Goal: Task Accomplishment & Management: Use online tool/utility

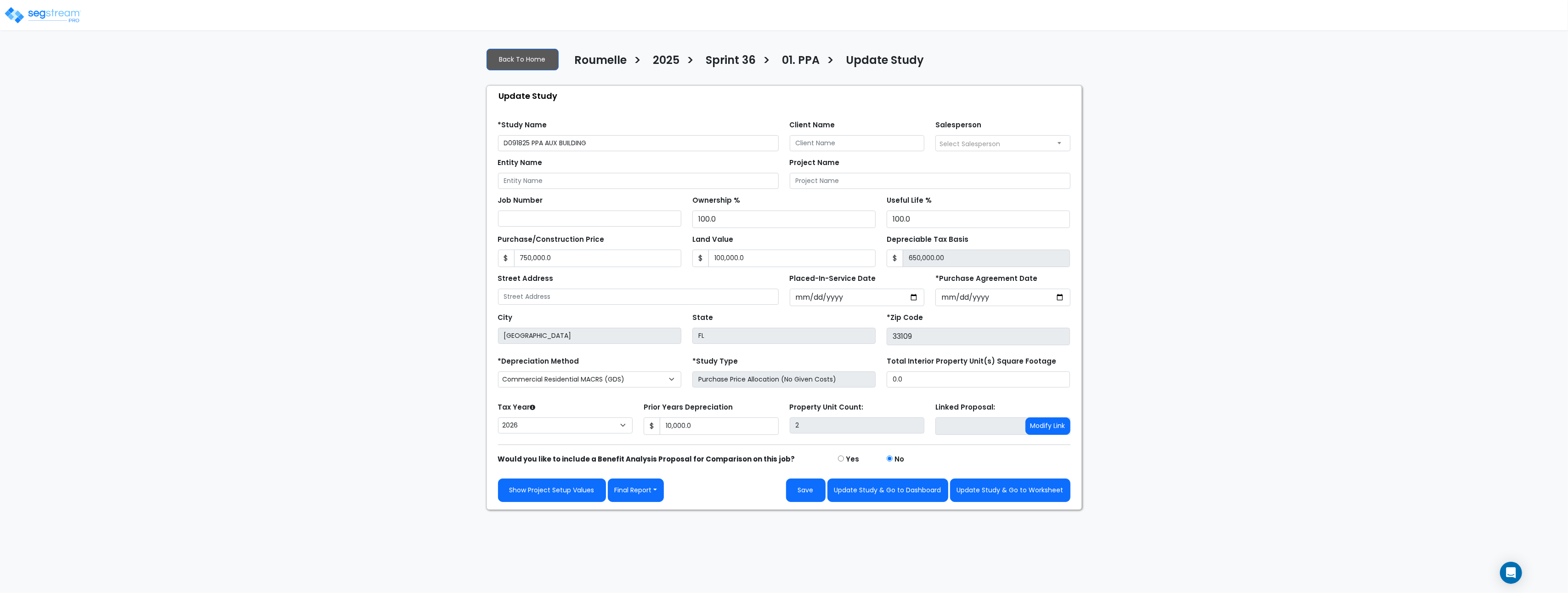
click at [354, 148] on div "We are Building your Study. So please grab a coffee and let us do the heavy lif…" at bounding box center [784, 275] width 1568 height 469
drag, startPoint x: 354, startPoint y: 148, endPoint x: 379, endPoint y: 7, distance: 143.2
click at [353, 141] on div "We are Building your Study. So please grab a coffee and let us do the heavy lif…" at bounding box center [784, 275] width 1568 height 469
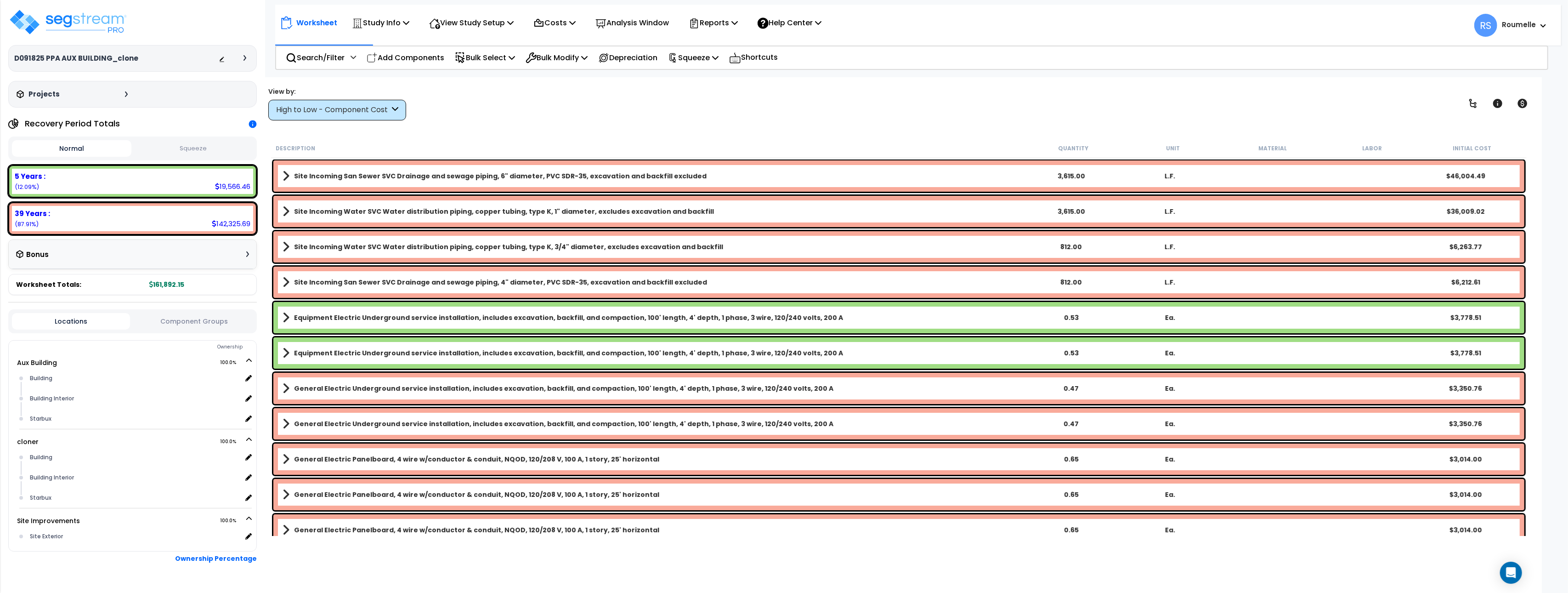
click at [665, 122] on div "Worksheet Study Info Study Setup Add Property Unit Template study Clone study RS" at bounding box center [899, 373] width 1286 height 593
drag, startPoint x: 665, startPoint y: 122, endPoint x: 708, endPoint y: 57, distance: 77.9
click at [675, 105] on div "Worksheet Study Info Study Setup Add Property Unit Template study Clone study RS" at bounding box center [899, 373] width 1286 height 593
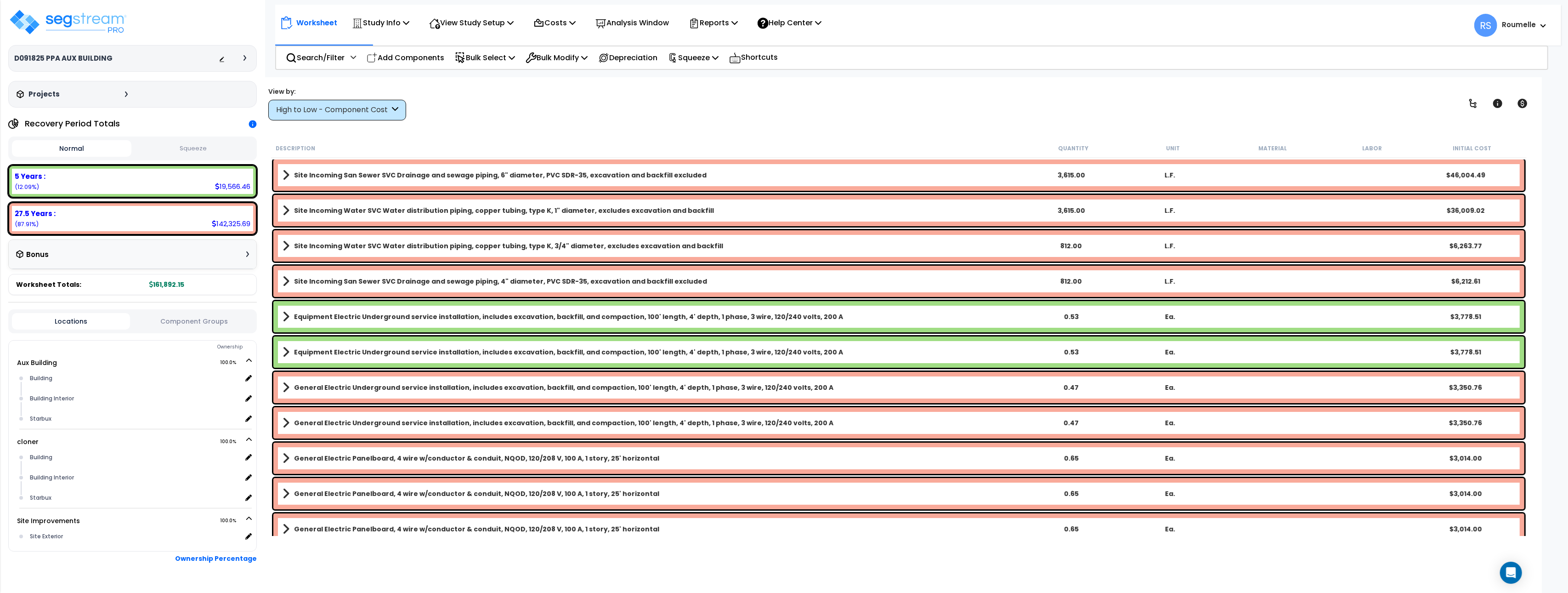
click at [370, 113] on div "High to Low - Component Cost" at bounding box center [333, 110] width 113 height 10
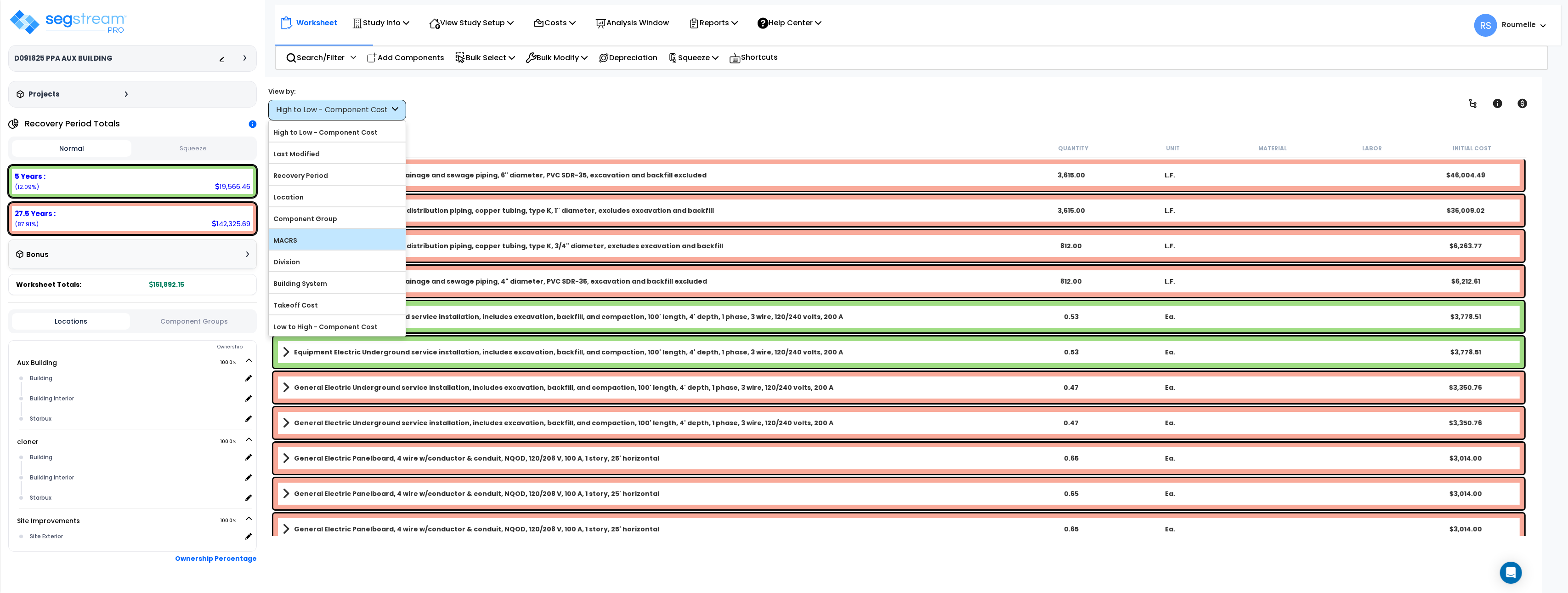
scroll to position [7, 0]
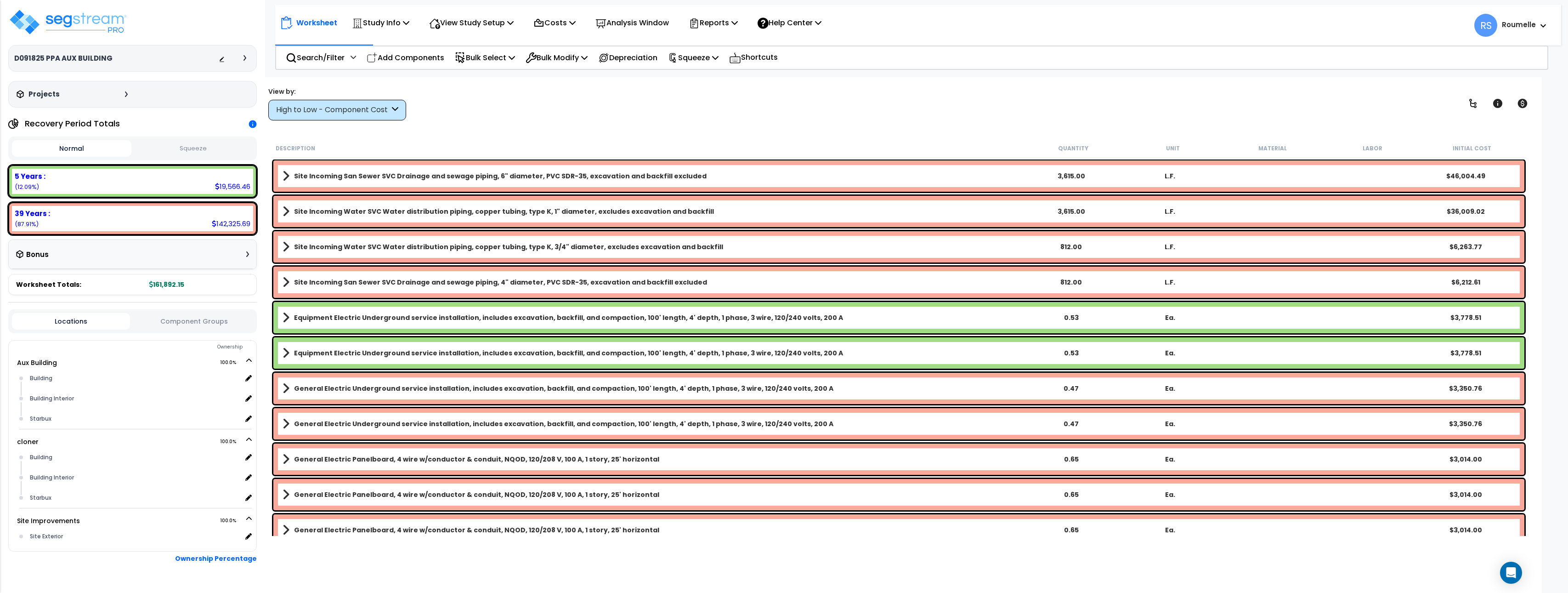
click at [409, 178] on b "Site Incoming San Sewer SVC Drainage and sewage piping, 6" diameter, PVC SDR-35…" at bounding box center [500, 176] width 412 height 9
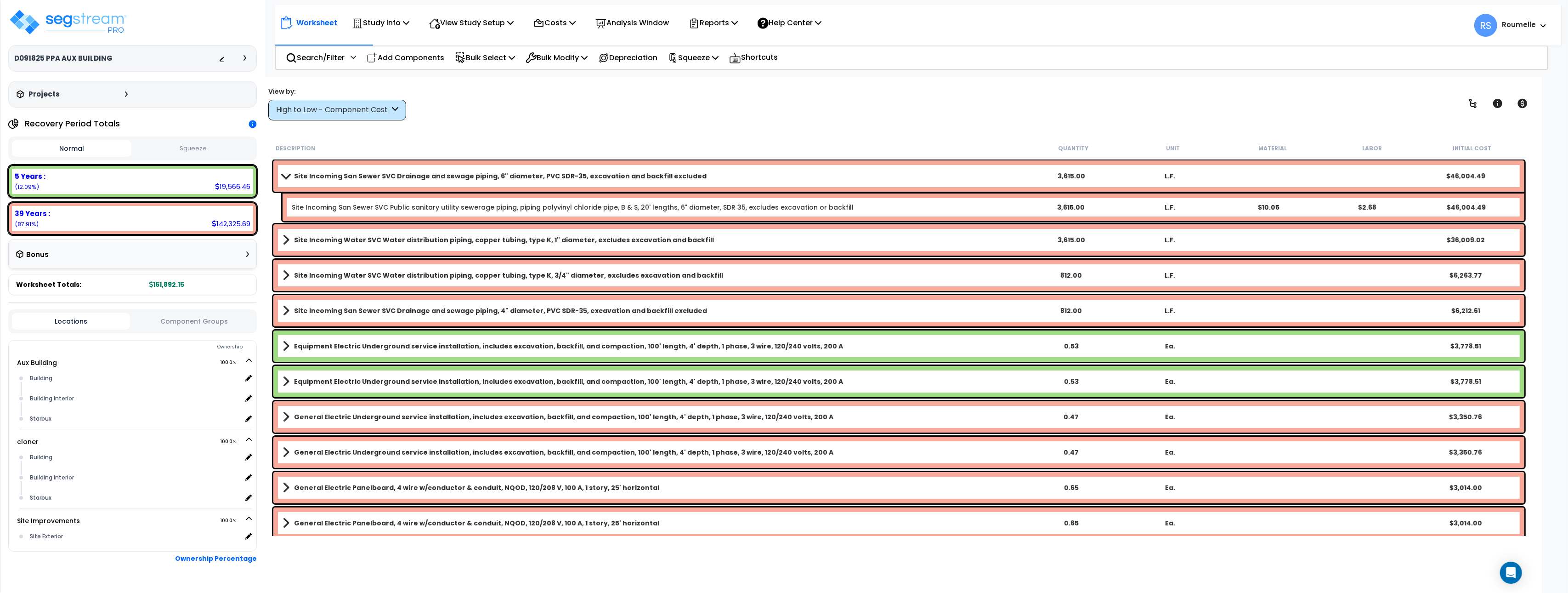
click at [409, 178] on b "Site Incoming San Sewer SVC Drainage and sewage piping, 6" diameter, PVC SDR-35…" at bounding box center [500, 176] width 412 height 9
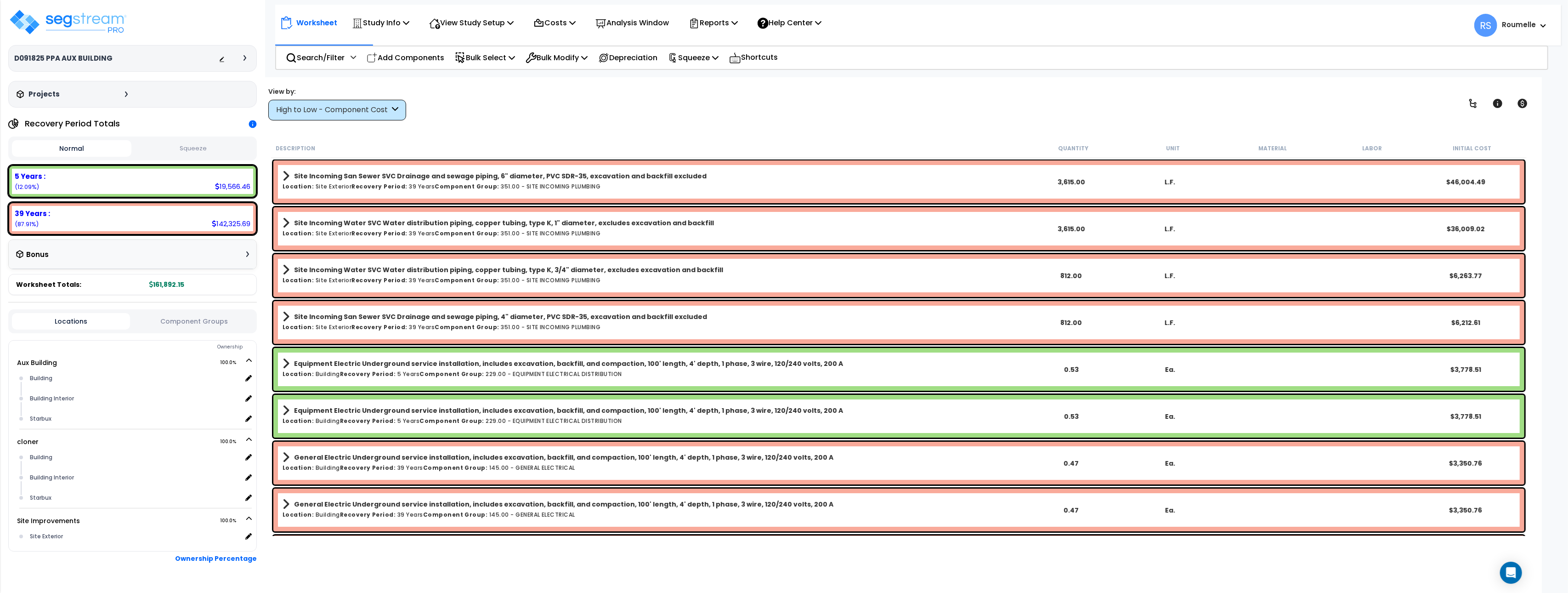
click at [463, 185] on b "Component Group:" at bounding box center [467, 186] width 65 height 8
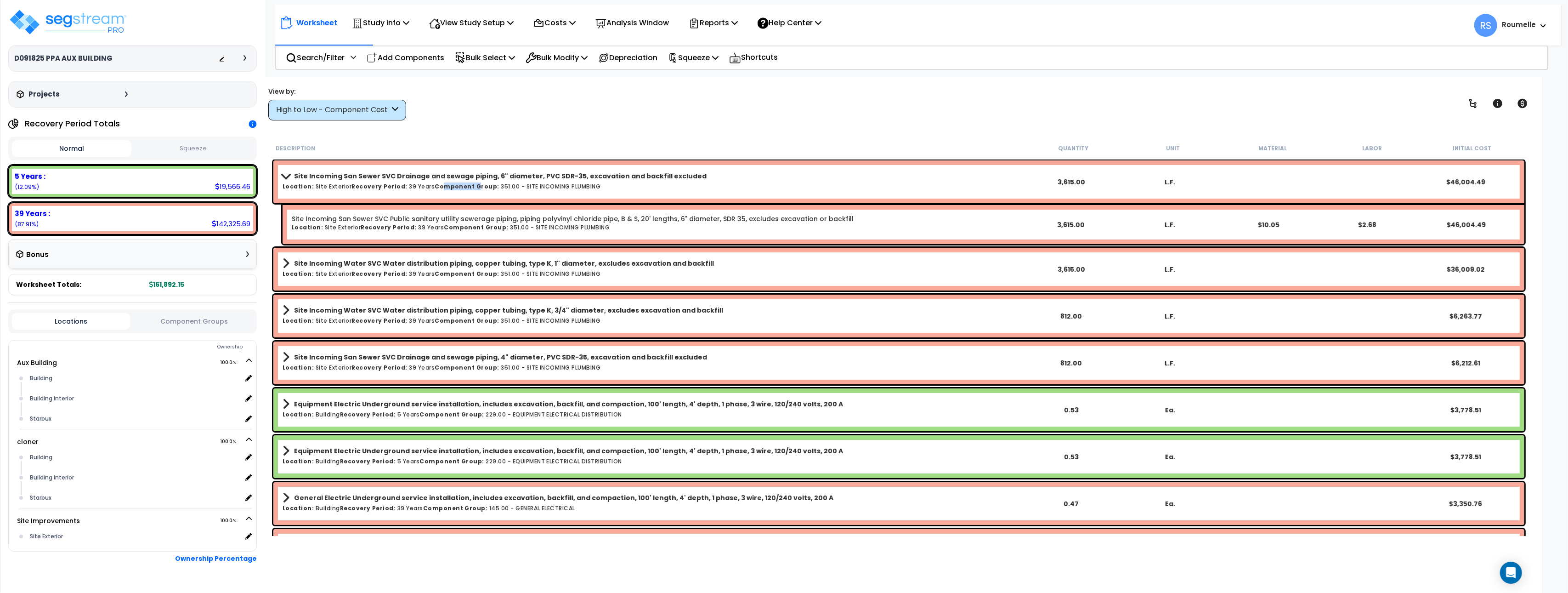
click at [462, 185] on b "Component Group:" at bounding box center [467, 186] width 65 height 8
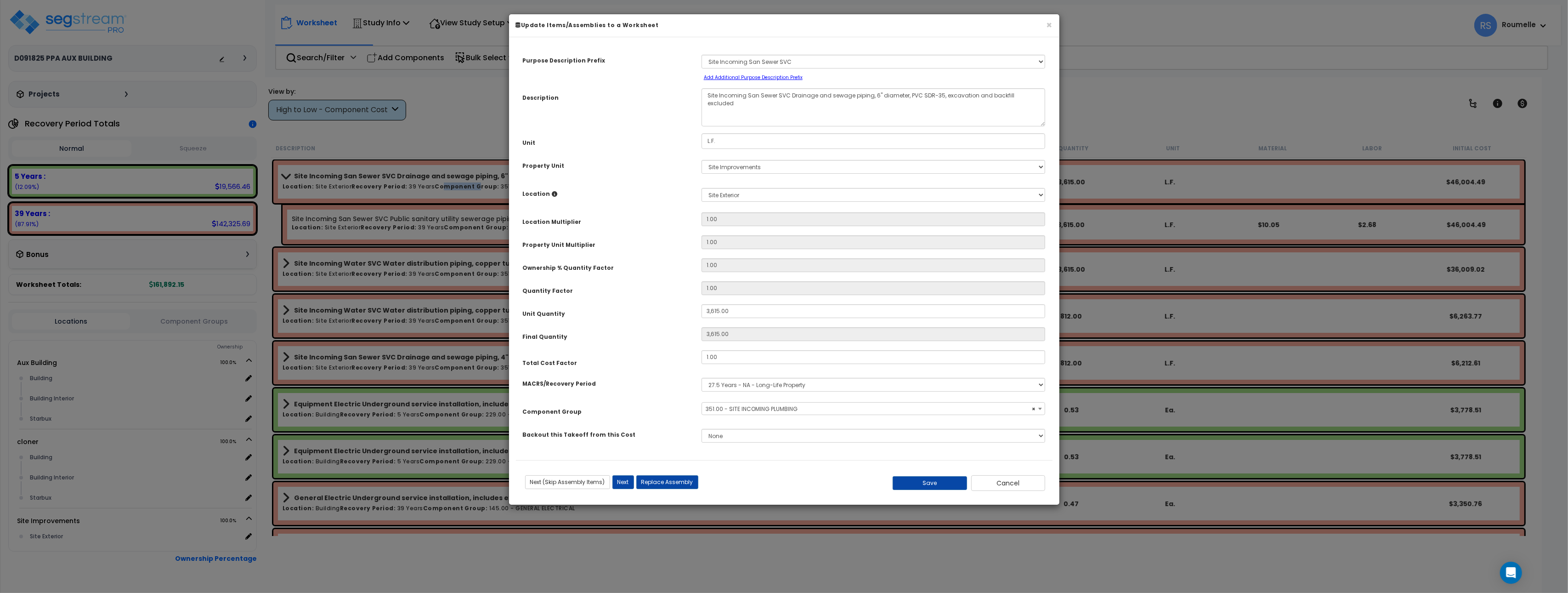
select select "86102"
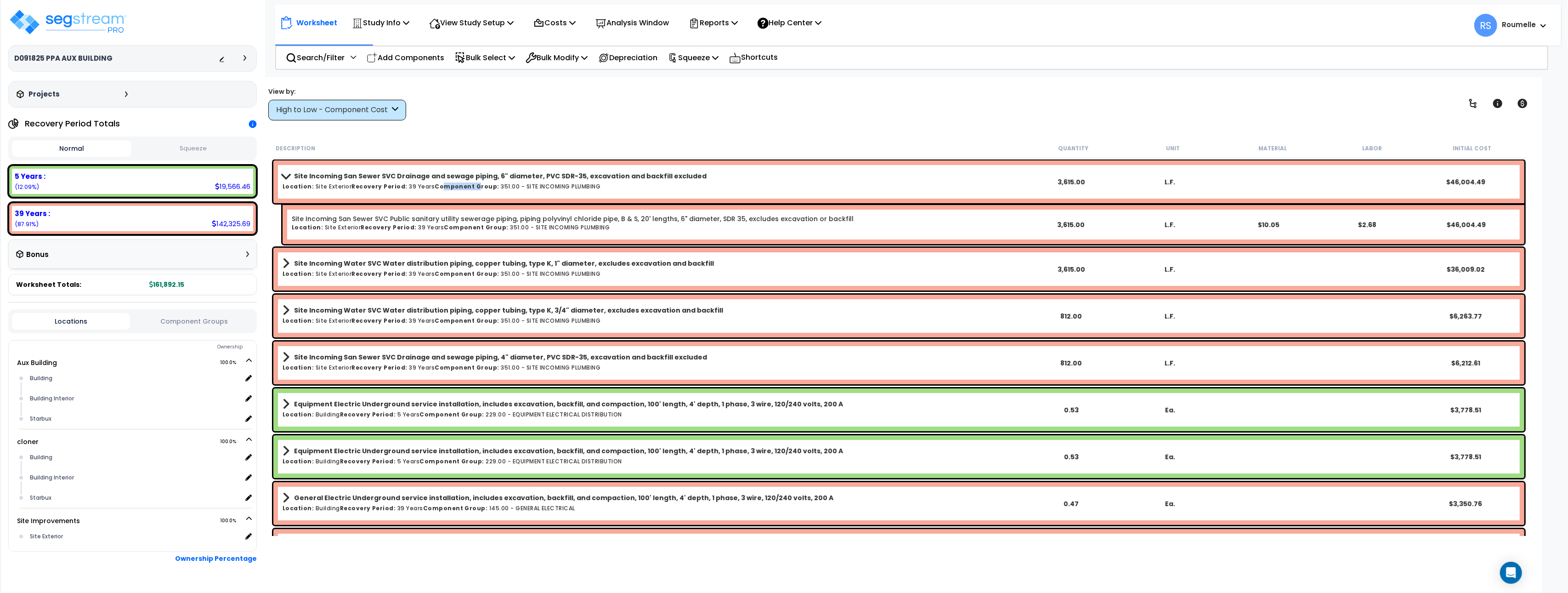
click at [477, 271] on b "Component Group:" at bounding box center [467, 273] width 65 height 8
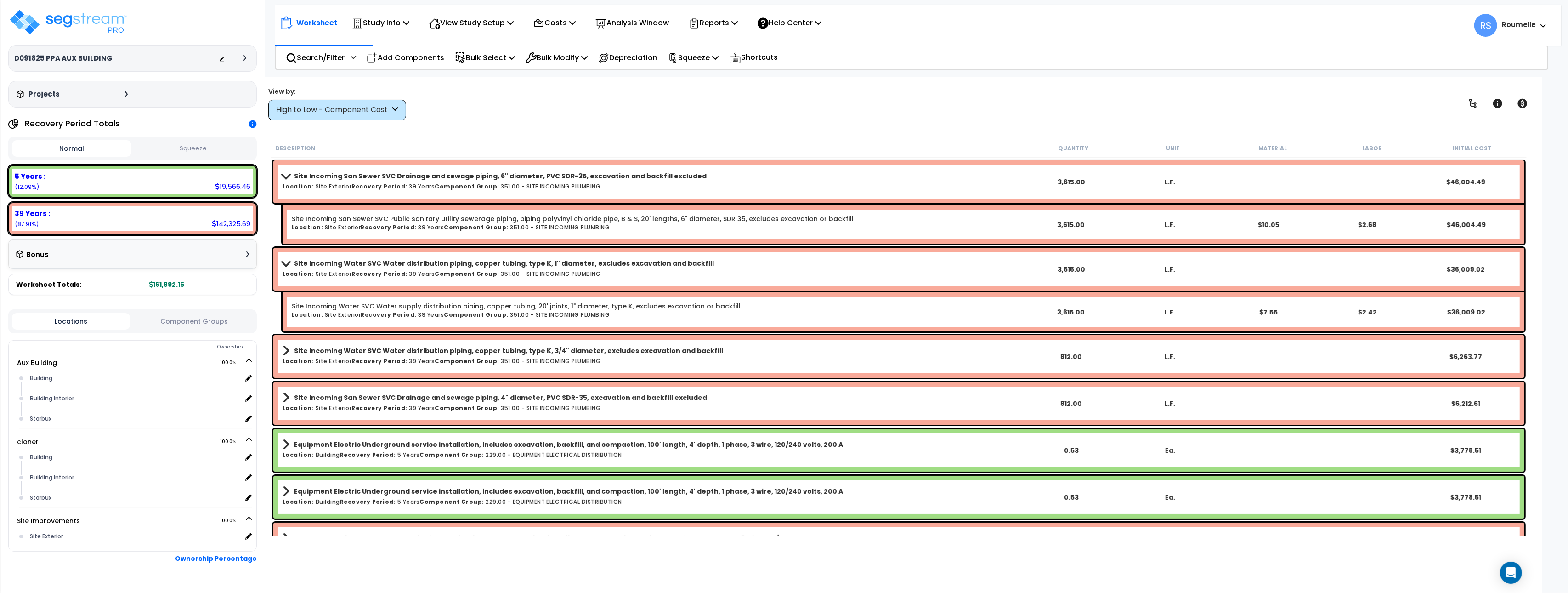
click at [477, 271] on b "Component Group:" at bounding box center [467, 273] width 65 height 8
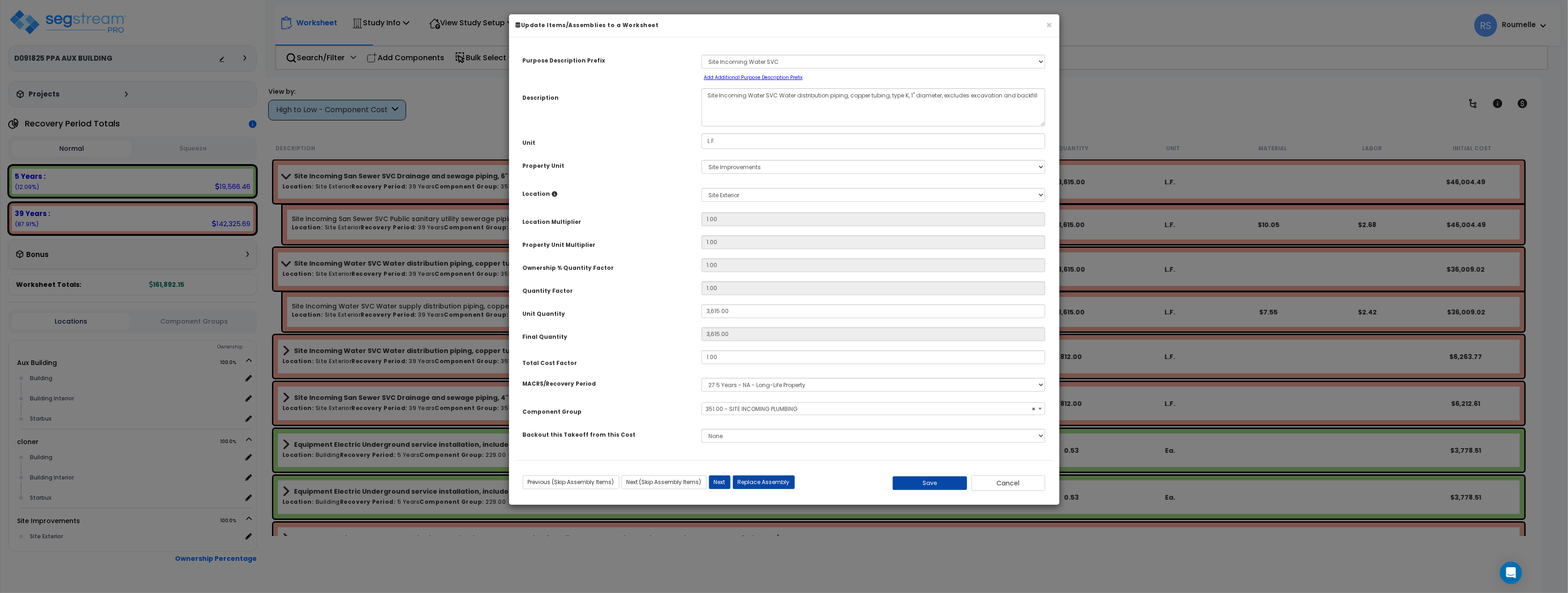
select select "86102"
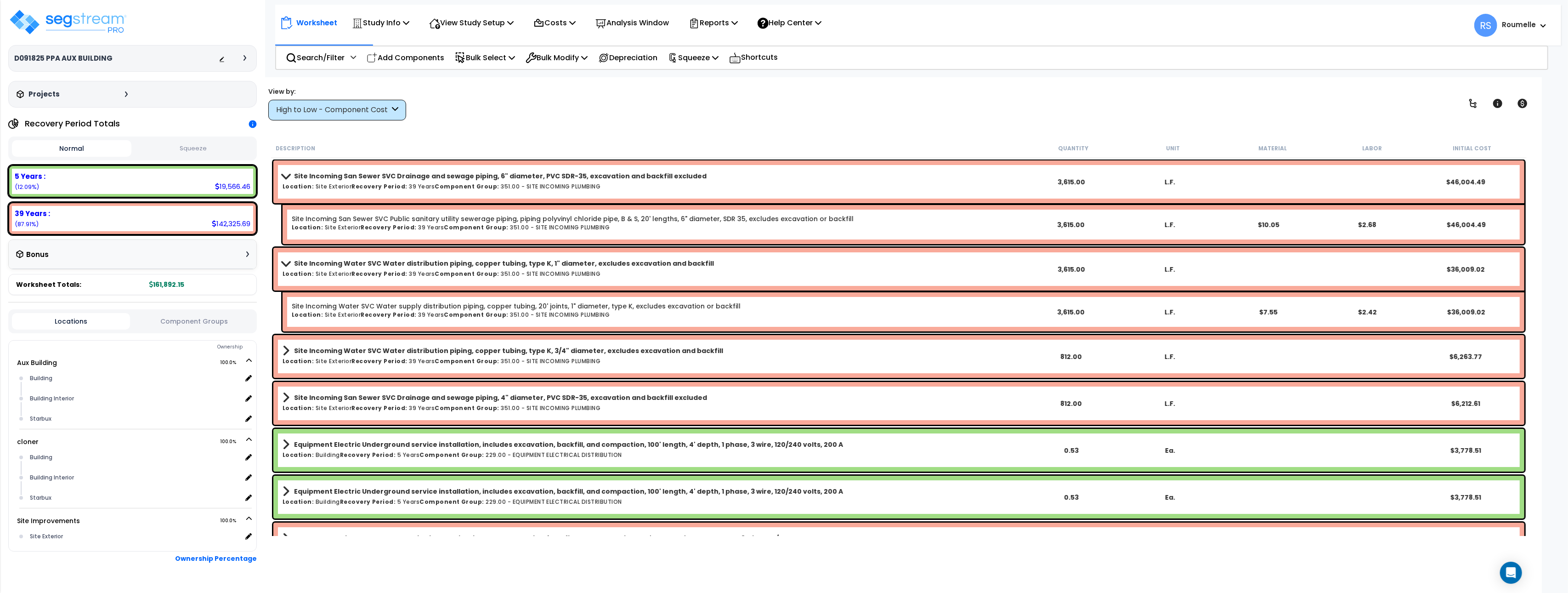
click at [495, 350] on b "Site Incoming Water SVC Water distribution piping, copper tubing, type K, 3/4" …" at bounding box center [508, 351] width 429 height 9
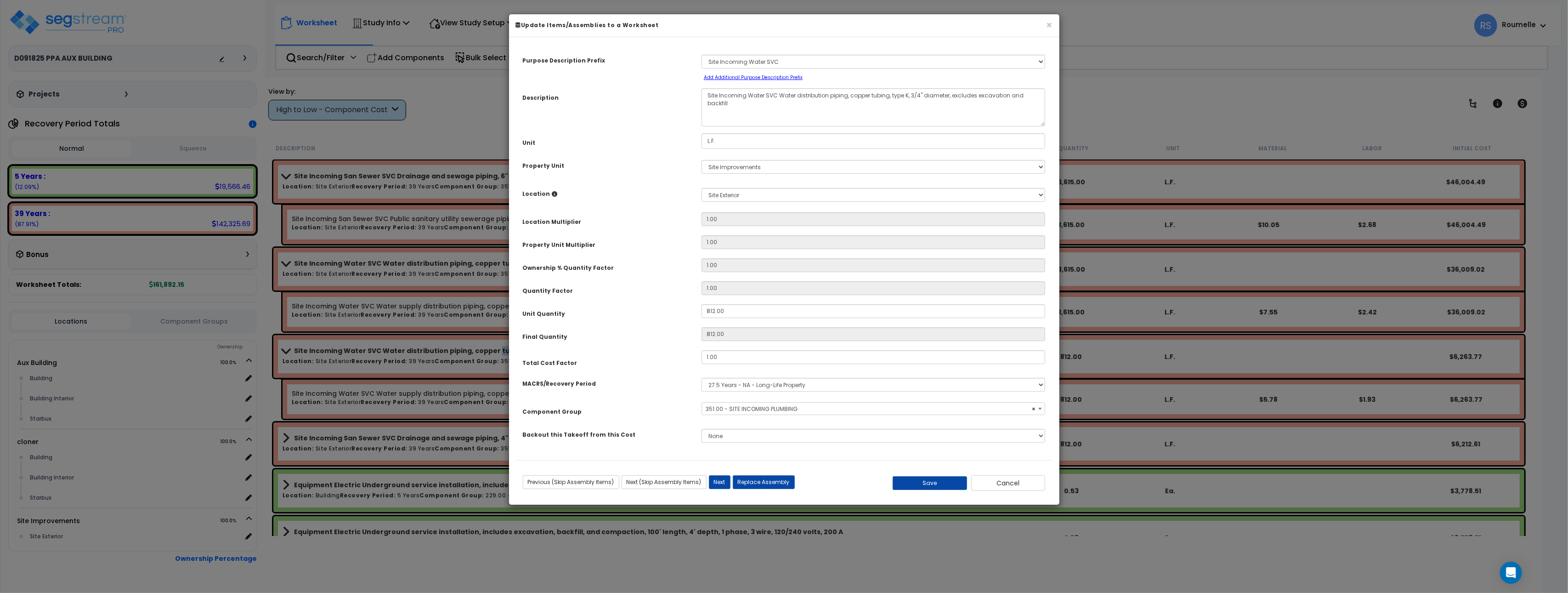
select select "86102"
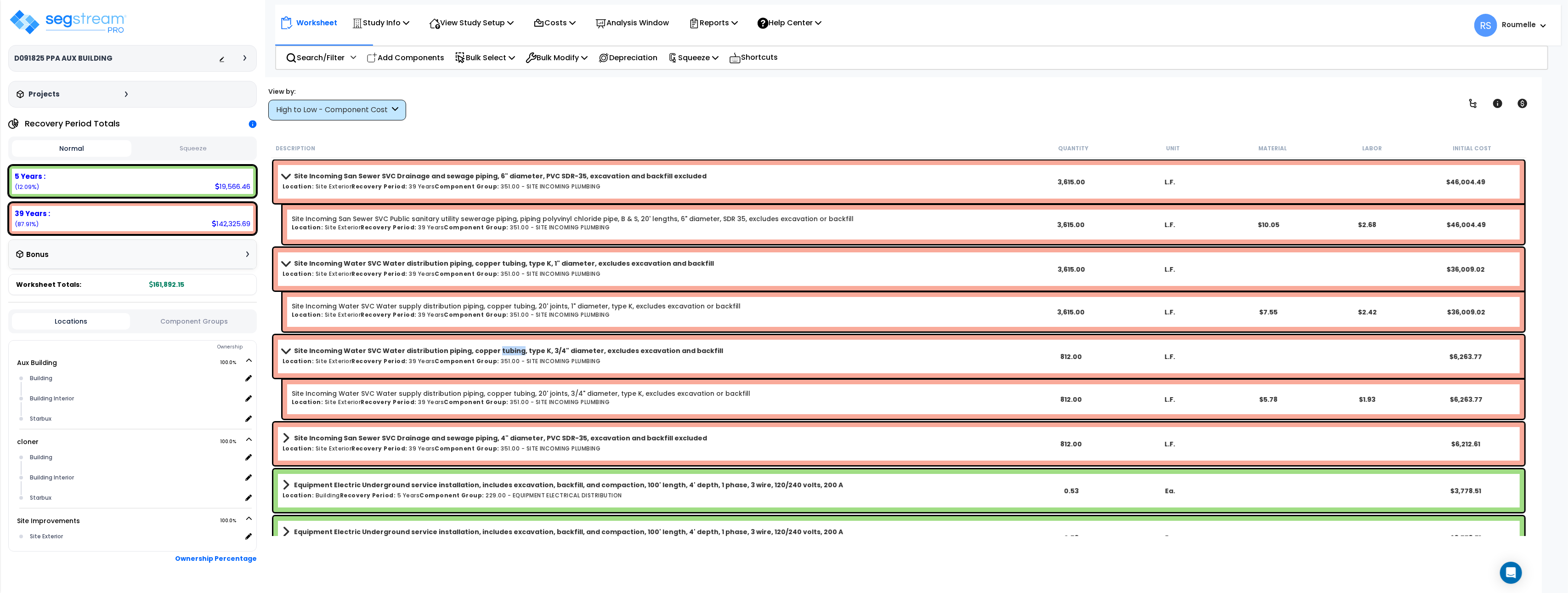
click at [492, 351] on b "Site Incoming Water SVC Water distribution piping, copper tubing, type K, 3/4" …" at bounding box center [508, 351] width 429 height 9
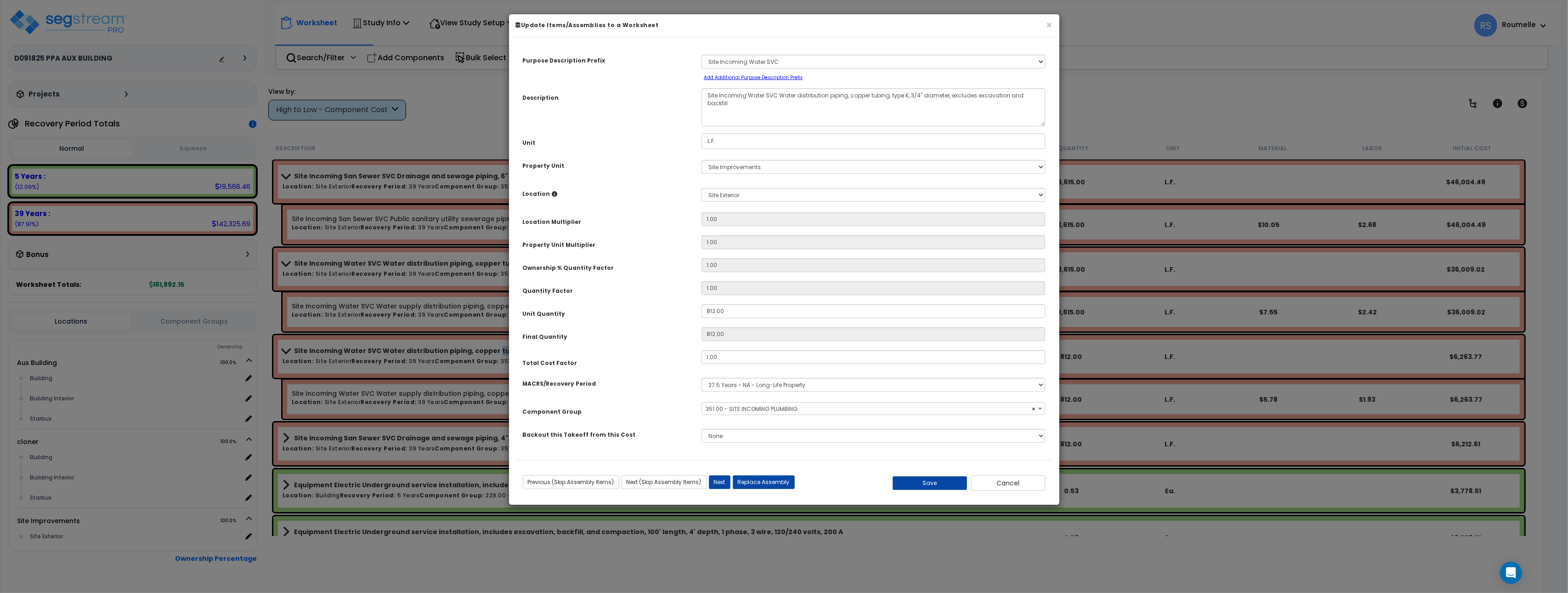
select select "86102"
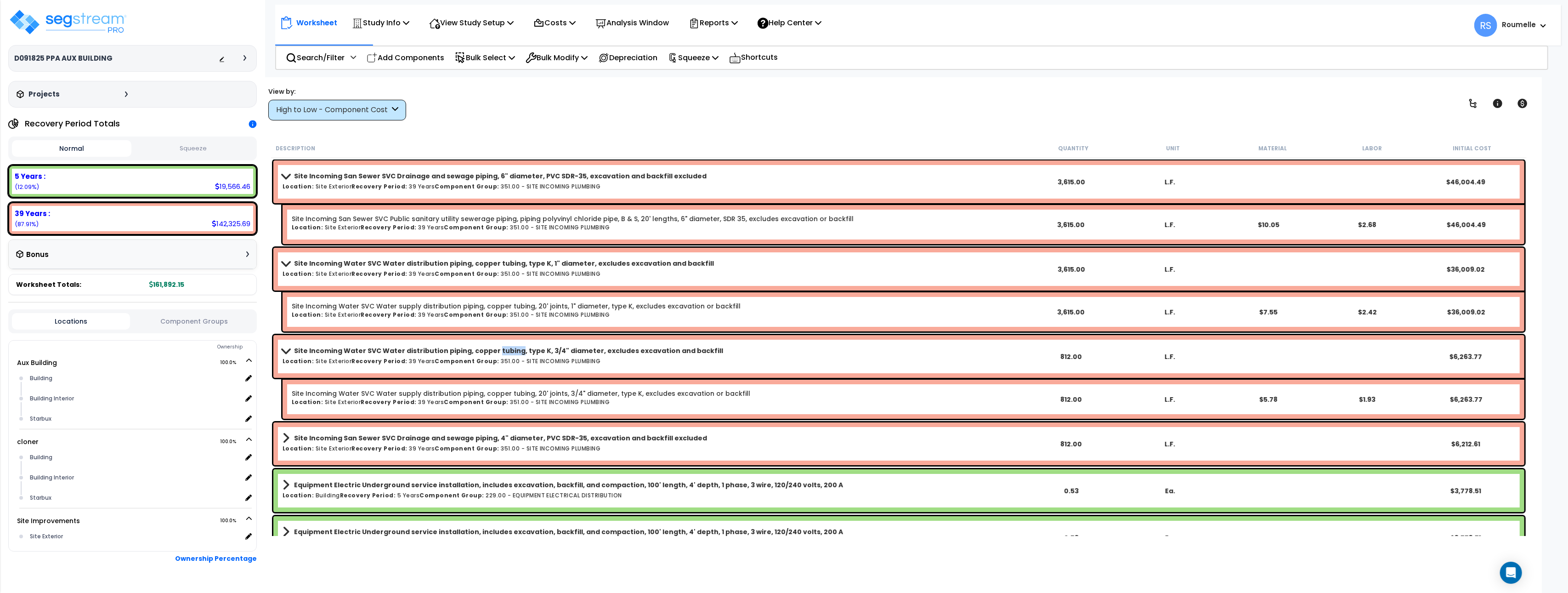
click at [492, 351] on b "Site Incoming Water SVC Water distribution piping, copper tubing, type K, 3/4" …" at bounding box center [508, 351] width 429 height 9
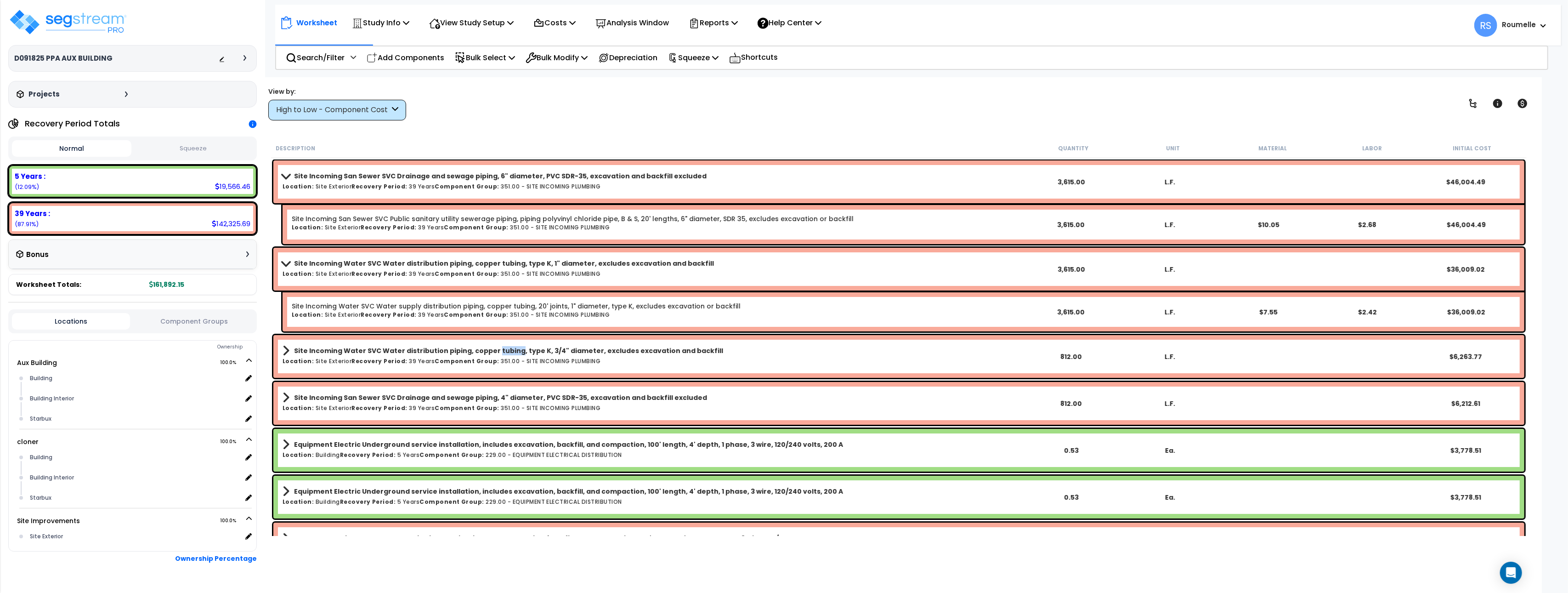
click at [492, 351] on b "Site Incoming Water SVC Water distribution piping, copper tubing, type K, 3/4" …" at bounding box center [508, 351] width 429 height 9
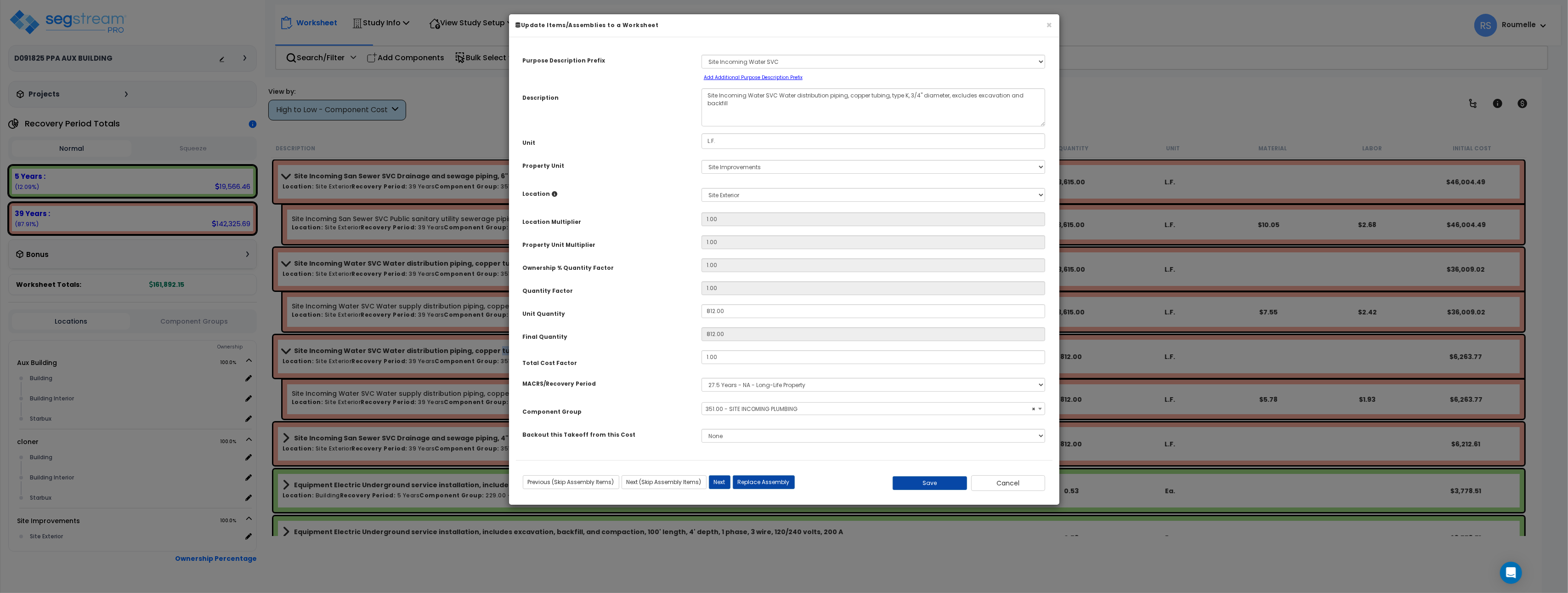
select select "86102"
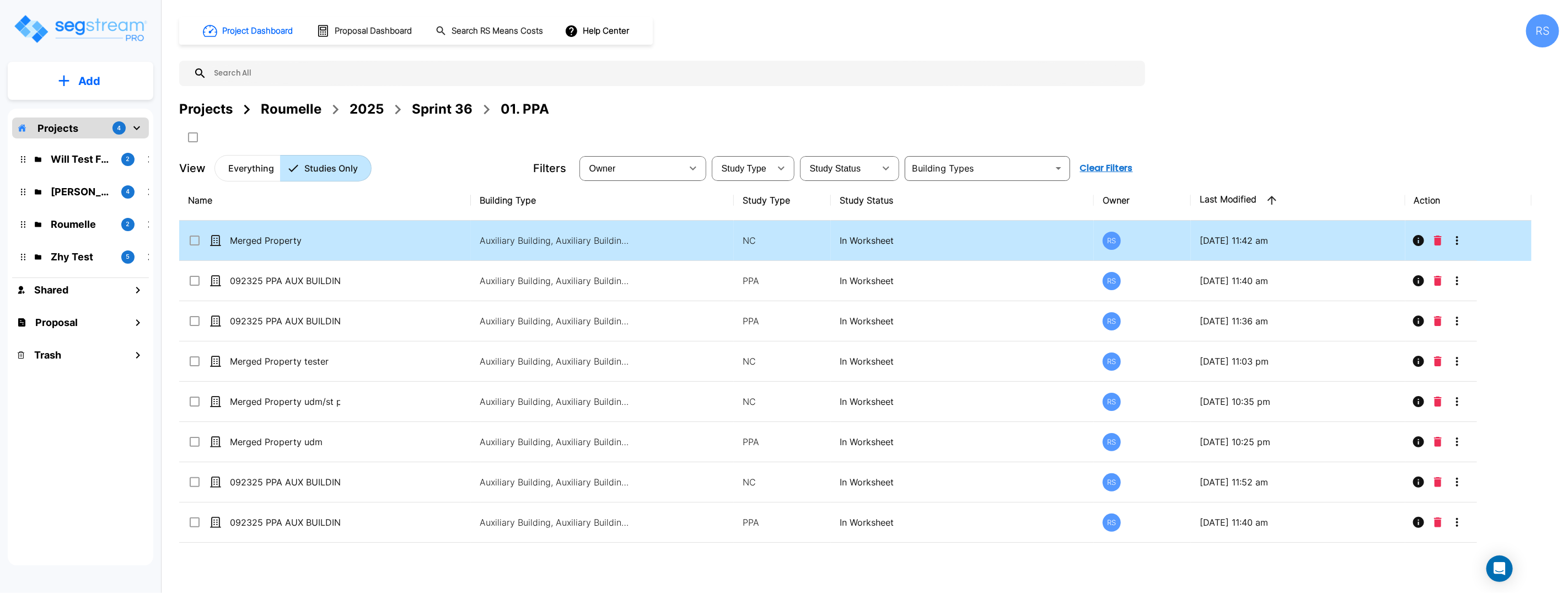
click at [422, 239] on td "Merged Property" at bounding box center [325, 241] width 292 height 41
checkbox input "false"
